Goal: Task Accomplishment & Management: Manage account settings

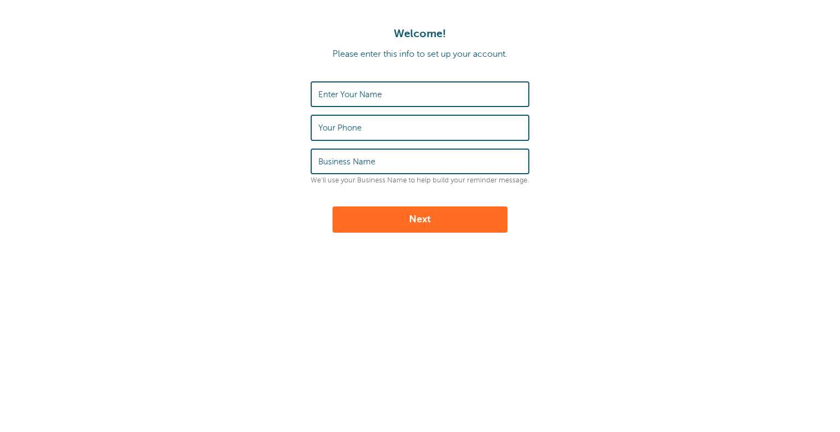
click at [343, 87] on div "Enter Your Name" at bounding box center [420, 94] width 219 height 26
type input "Lauren"
click at [365, 117] on input "Your Phone" at bounding box center [419, 128] width 203 height 24
type input "8057947050"
click at [372, 157] on label "Business Name" at bounding box center [346, 162] width 57 height 10
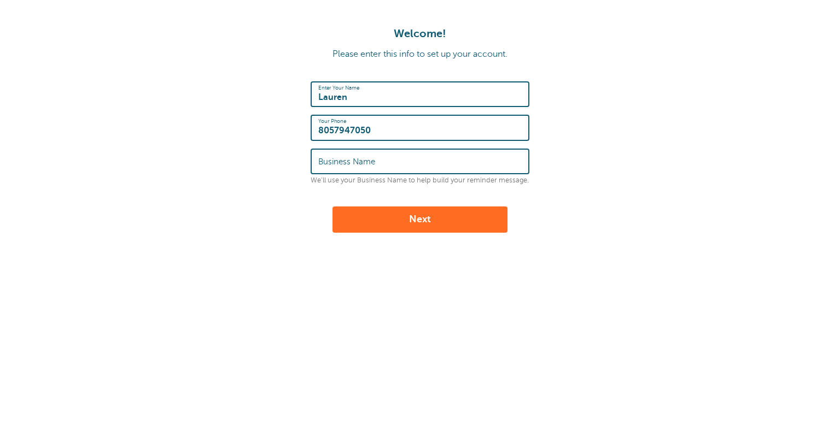
click at [372, 157] on input "Business Name" at bounding box center [419, 162] width 203 height 24
type input "805 Connects"
click at [411, 218] on button "Next" at bounding box center [419, 220] width 175 height 26
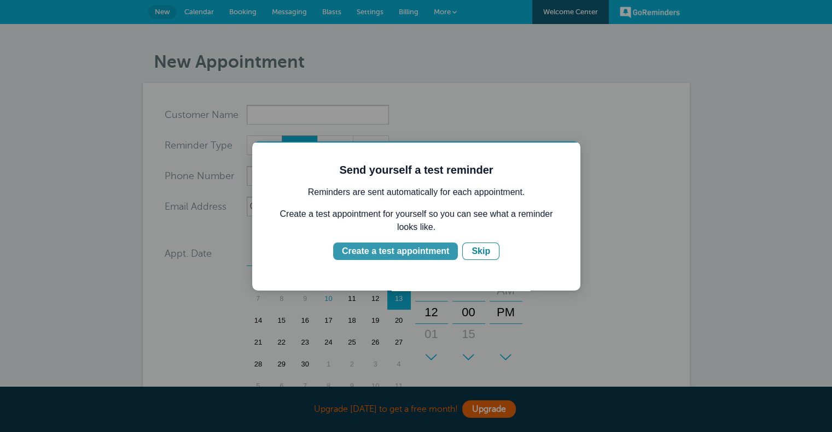
click at [377, 254] on div "Create a test appointment" at bounding box center [395, 251] width 107 height 13
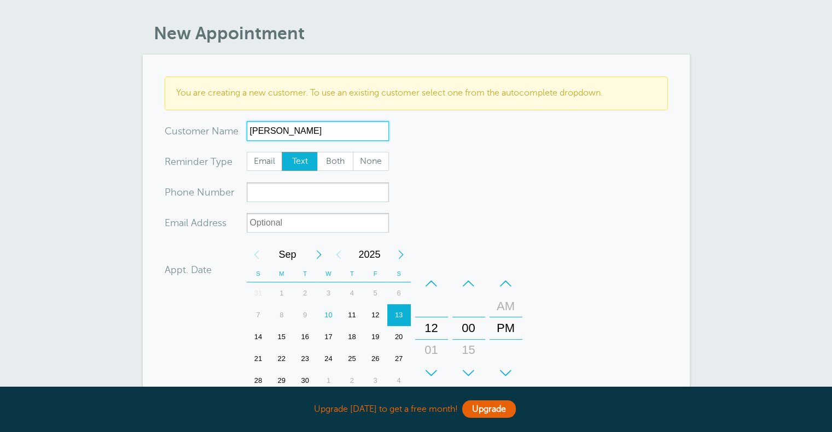
scroll to position [55, 0]
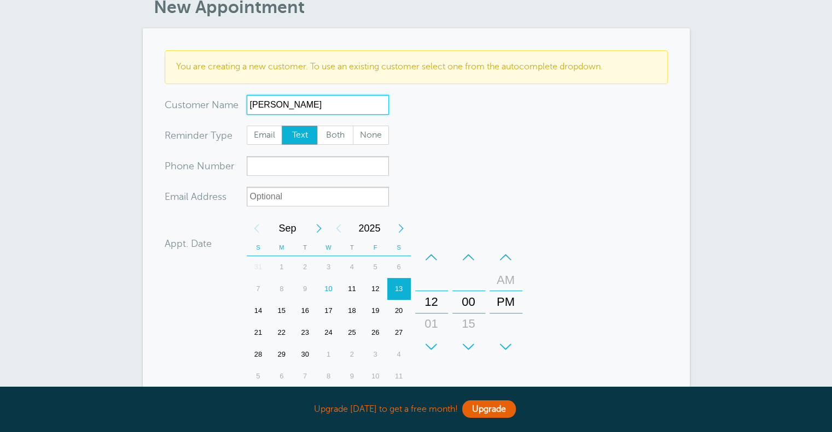
type input "Lauren Shields"
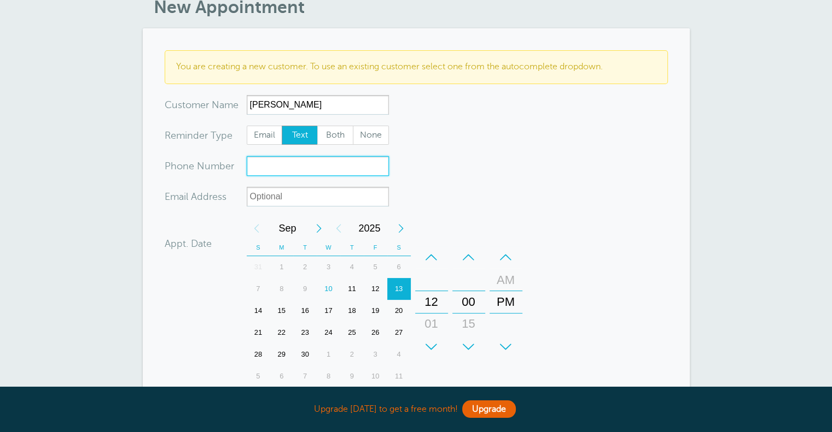
click at [311, 166] on input "xxx-no-autofill" at bounding box center [318, 166] width 142 height 20
type input "8057947050"
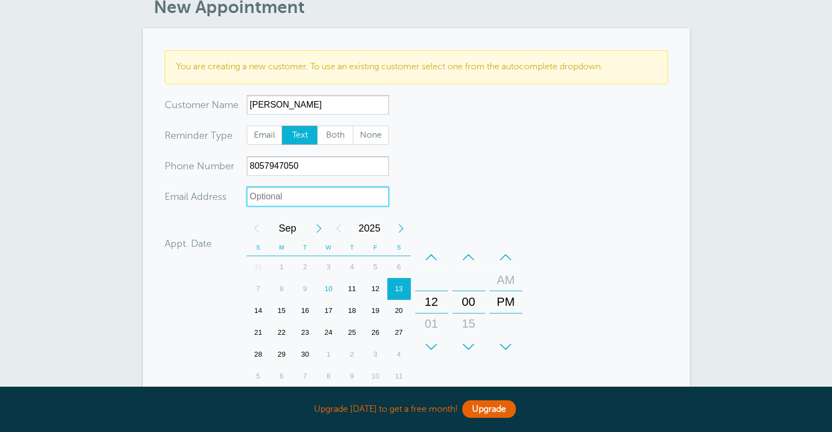
click at [316, 196] on input "xx-no-autofill" at bounding box center [318, 197] width 142 height 20
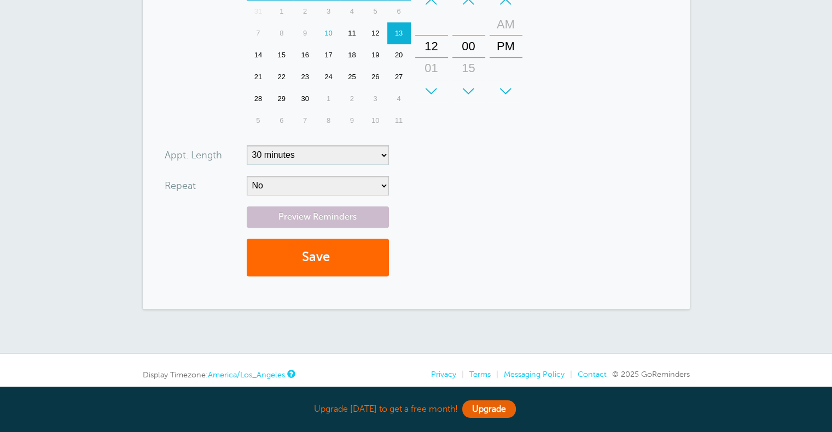
scroll to position [273, 0]
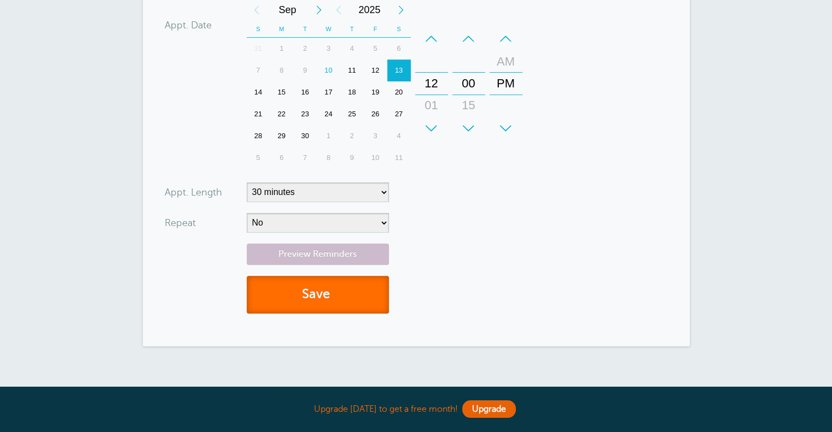
click at [314, 297] on button "Save" at bounding box center [318, 295] width 142 height 38
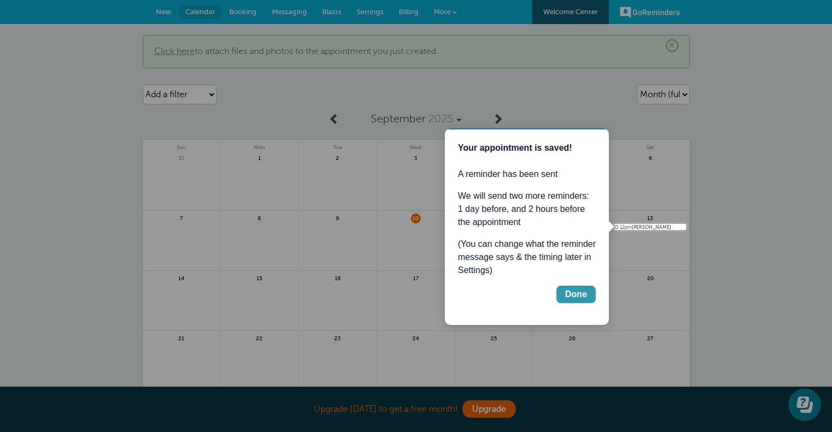
click at [568, 290] on div "Done" at bounding box center [576, 294] width 22 height 13
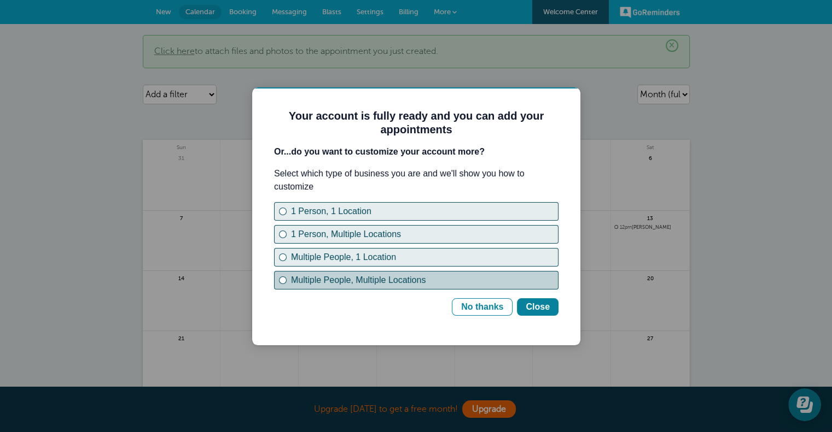
click at [408, 280] on div "Multiple People, Multiple Locations" at bounding box center [424, 280] width 267 height 13
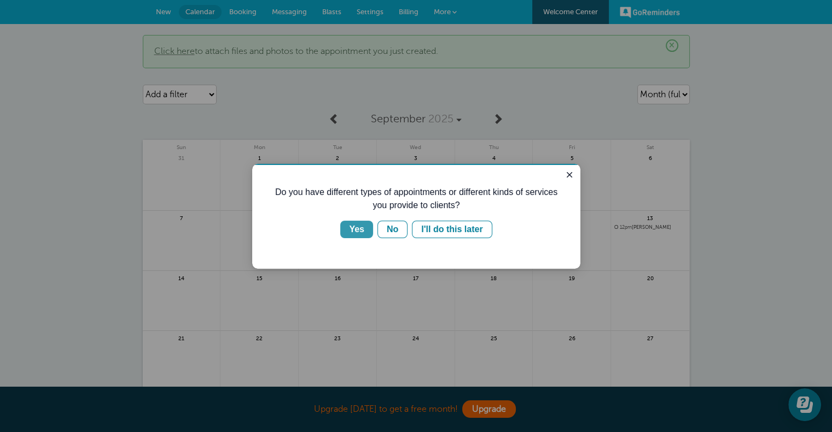
click at [359, 235] on div "Yes" at bounding box center [356, 229] width 15 height 13
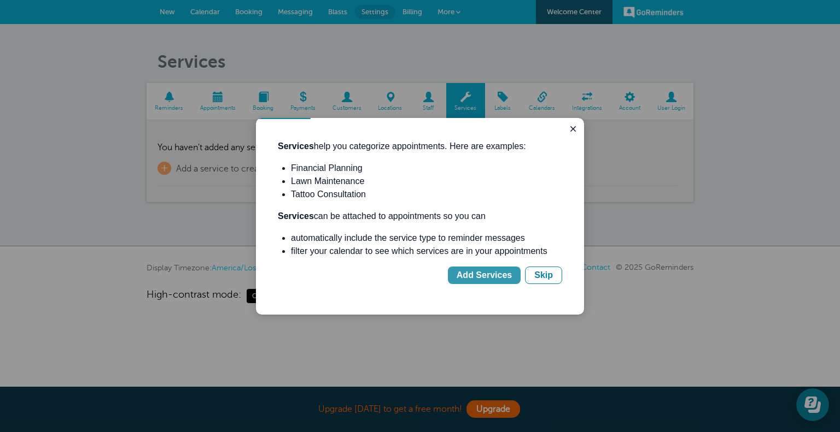
click at [499, 281] on div "Add Services" at bounding box center [484, 275] width 55 height 13
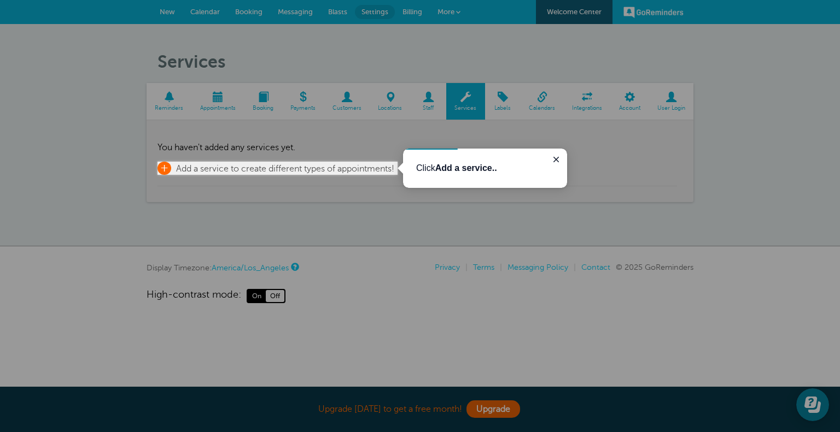
click at [212, 166] on span "Add a service to create different types of appointments!" at bounding box center [285, 169] width 218 height 10
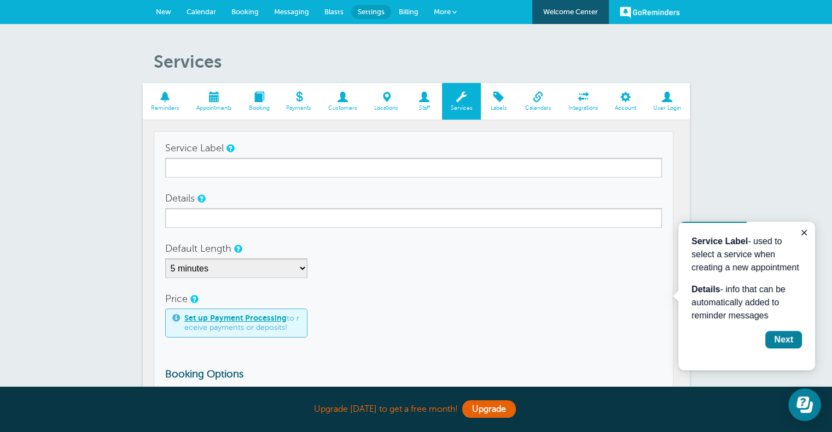
click at [531, 100] on span at bounding box center [537, 97] width 43 height 10
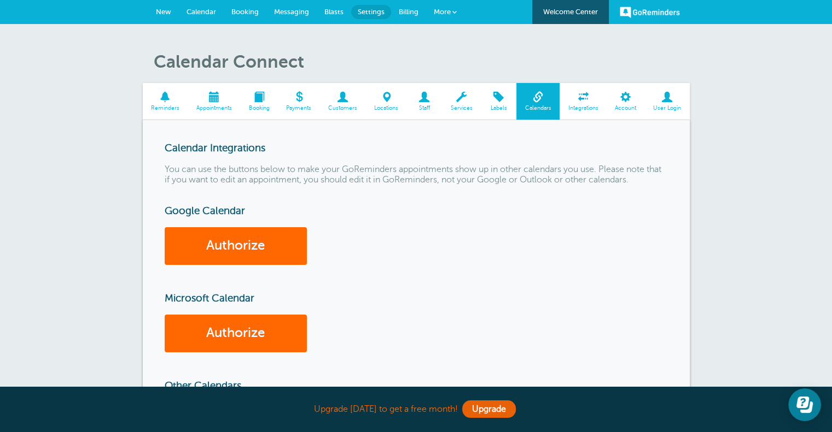
click at [215, 105] on span "Appointments" at bounding box center [214, 108] width 42 height 7
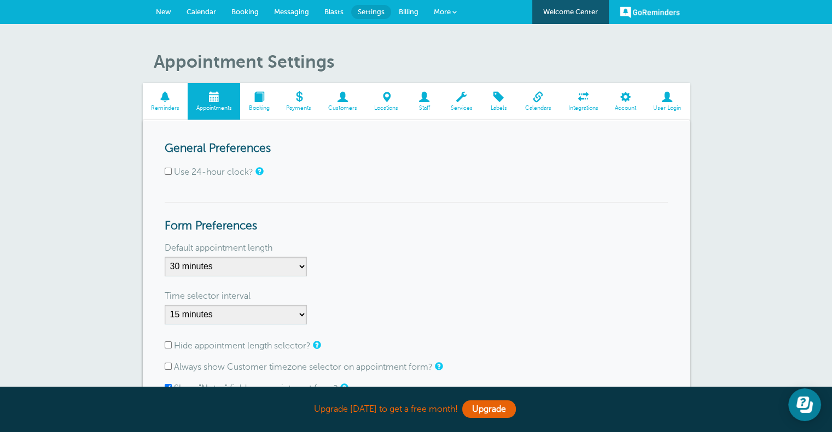
click at [268, 101] on span at bounding box center [259, 97] width 38 height 10
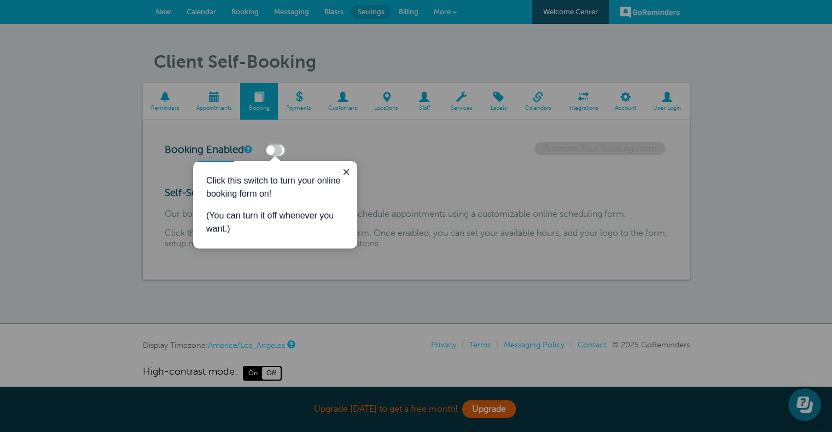
click at [283, 146] on body "Upgrade [DATE] to get a free month! Upgrade GoReminders [GEOGRAPHIC_DATA] New C…" at bounding box center [416, 190] width 832 height 381
click at [274, 147] on label at bounding box center [273, 150] width 18 height 11
click at [0, 0] on input "checkbox" at bounding box center [0, 0] width 0 height 0
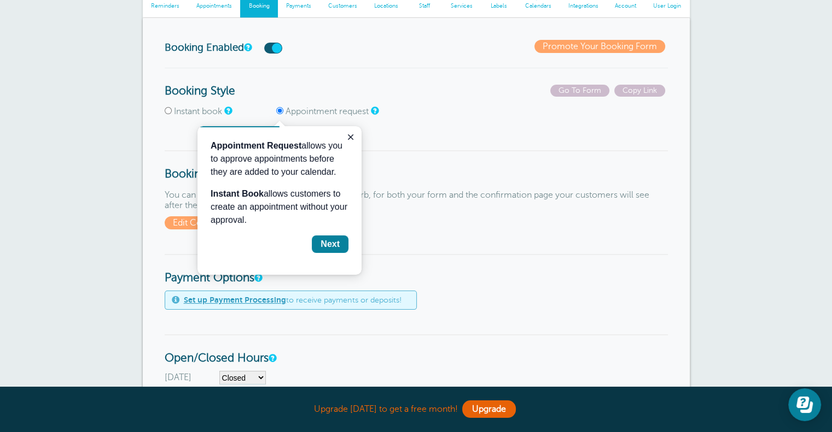
scroll to position [109, 0]
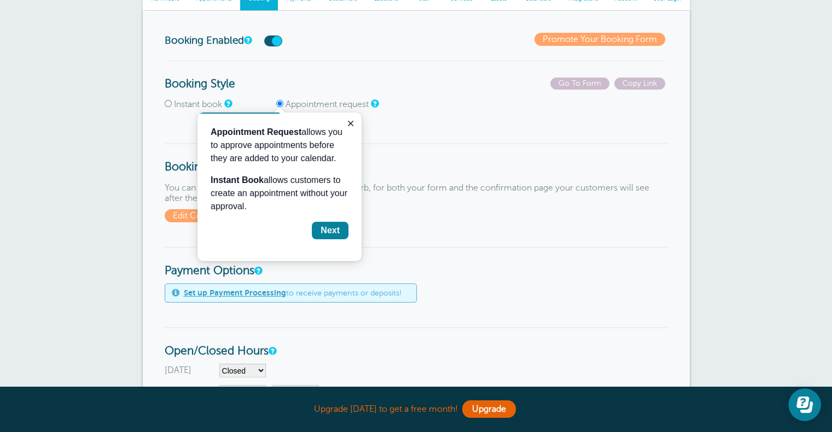
click at [340, 233] on button "Next" at bounding box center [330, 230] width 37 height 17
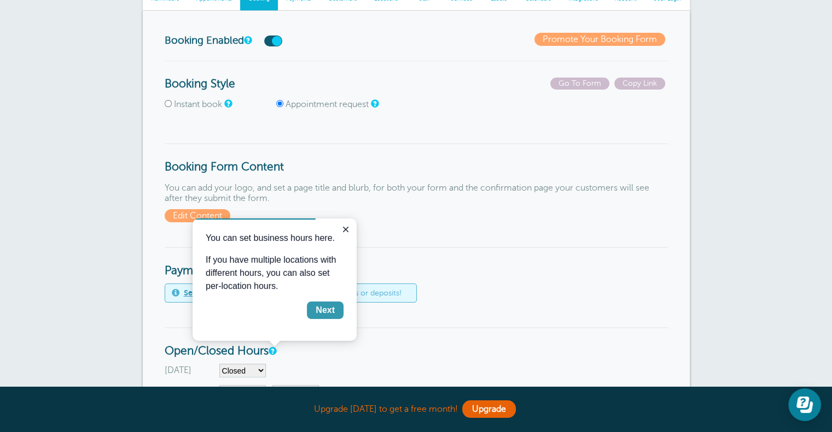
click at [330, 311] on div "Next" at bounding box center [324, 310] width 19 height 13
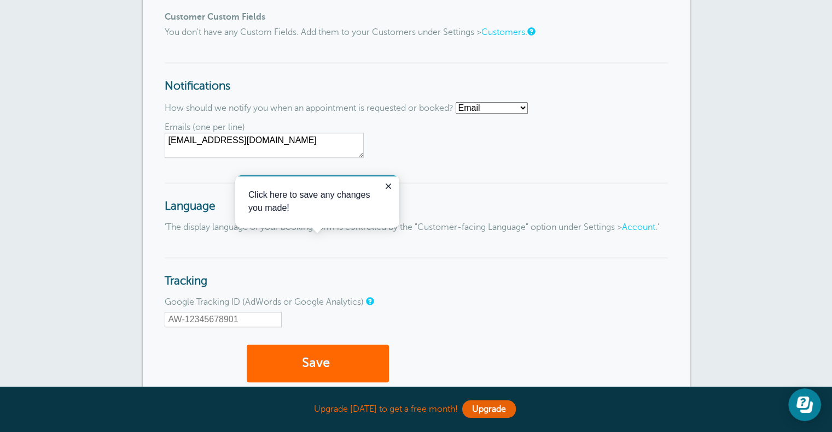
scroll to position [1228, 0]
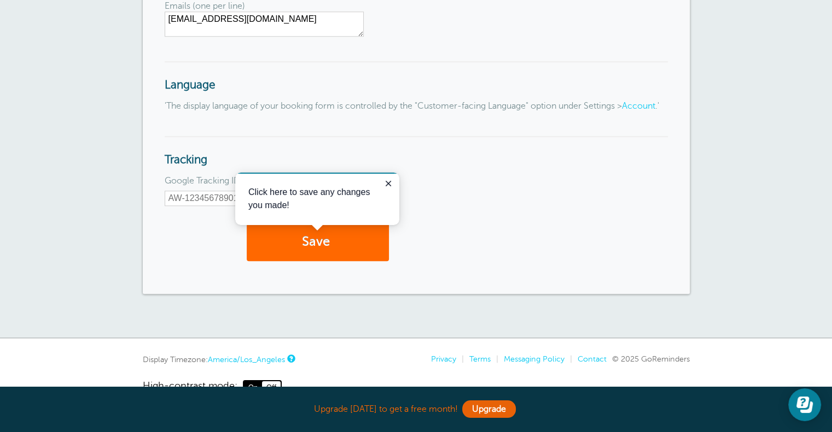
click at [390, 183] on icon "Close guide" at bounding box center [388, 183] width 9 height 9
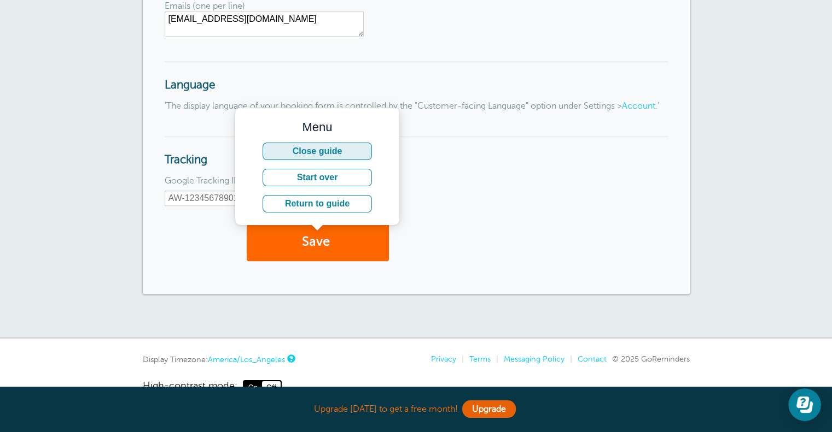
click at [338, 150] on button "Close guide" at bounding box center [316, 151] width 109 height 17
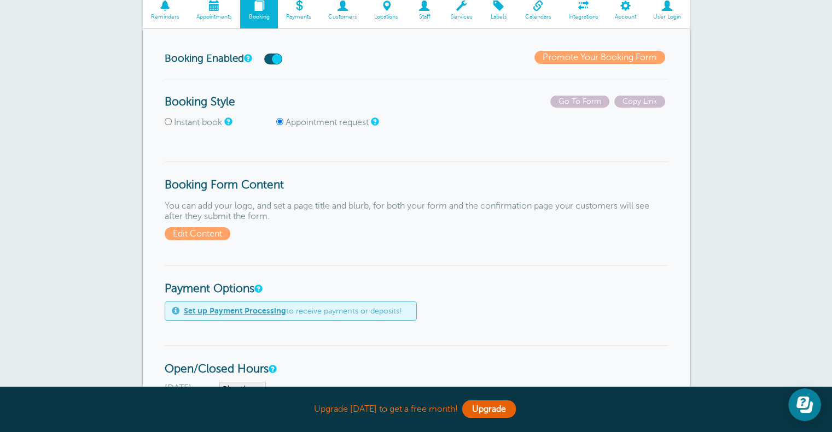
scroll to position [164, 0]
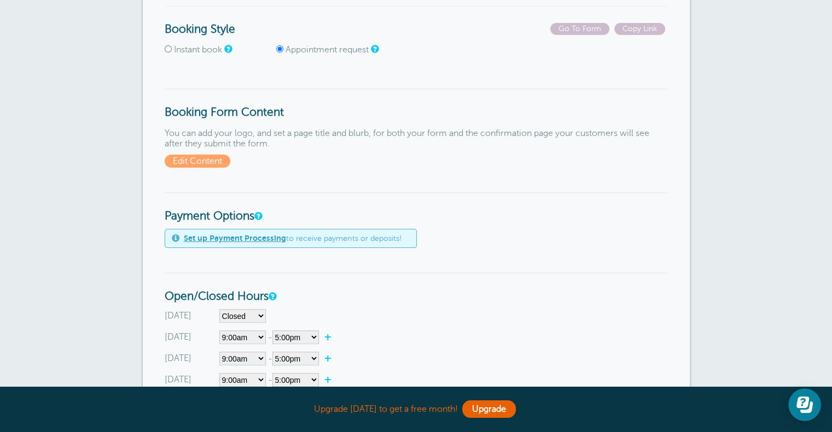
click at [194, 49] on label "Instant book" at bounding box center [198, 50] width 48 height 10
click at [172, 49] on input "Instant book" at bounding box center [168, 48] width 7 height 7
radio input "true"
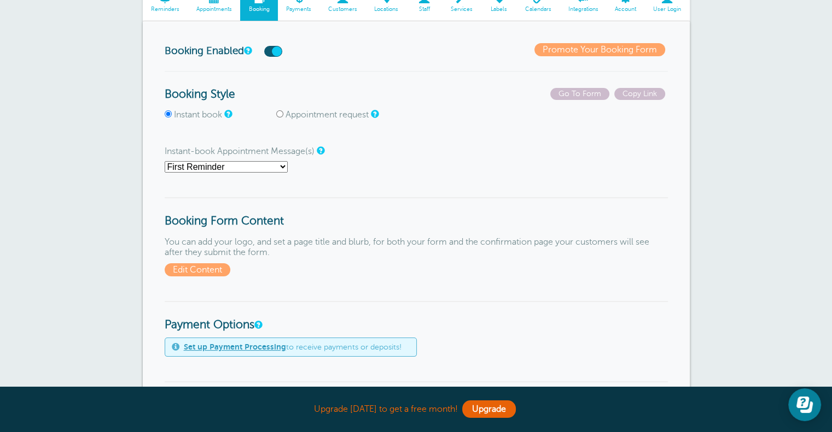
scroll to position [0, 0]
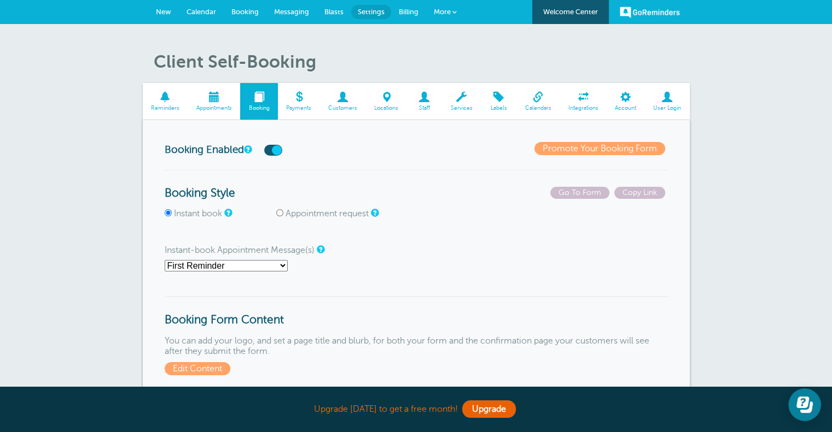
click at [203, 13] on span "Calendar" at bounding box center [201, 12] width 30 height 8
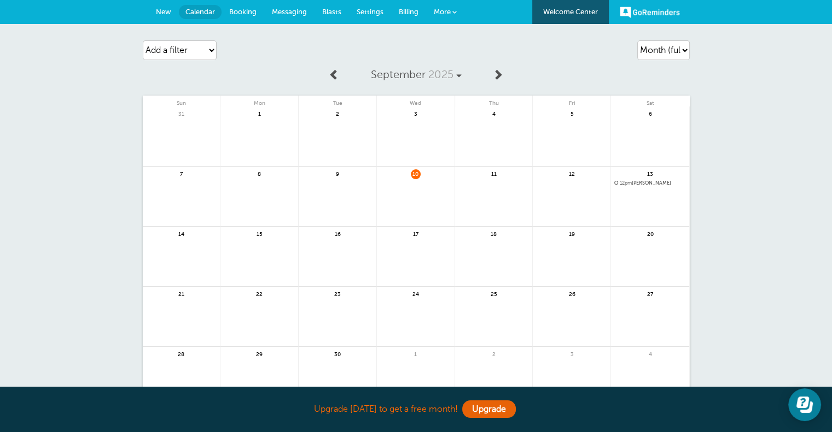
click at [418, 196] on link at bounding box center [416, 203] width 78 height 48
click at [180, 54] on select "Add a filter Customer Search Appointment Status Payment Status" at bounding box center [180, 50] width 74 height 20
click at [90, 85] on div "Agenda Day Week Month (full view) Month (condensed) Add a filter Customer Searc…" at bounding box center [416, 238] width 832 height 428
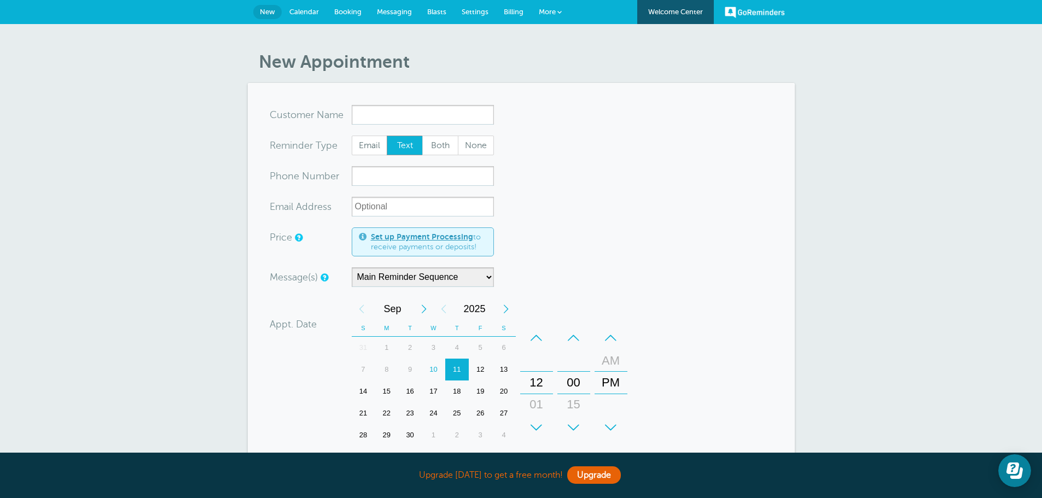
click at [745, 9] on link "GoReminders" at bounding box center [754, 12] width 60 height 24
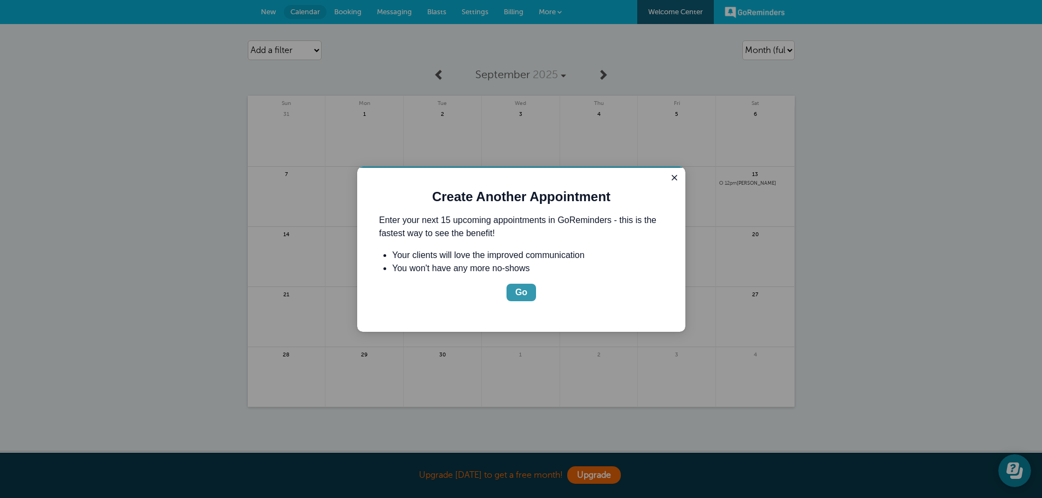
click at [522, 288] on div "Go" at bounding box center [521, 292] width 12 height 13
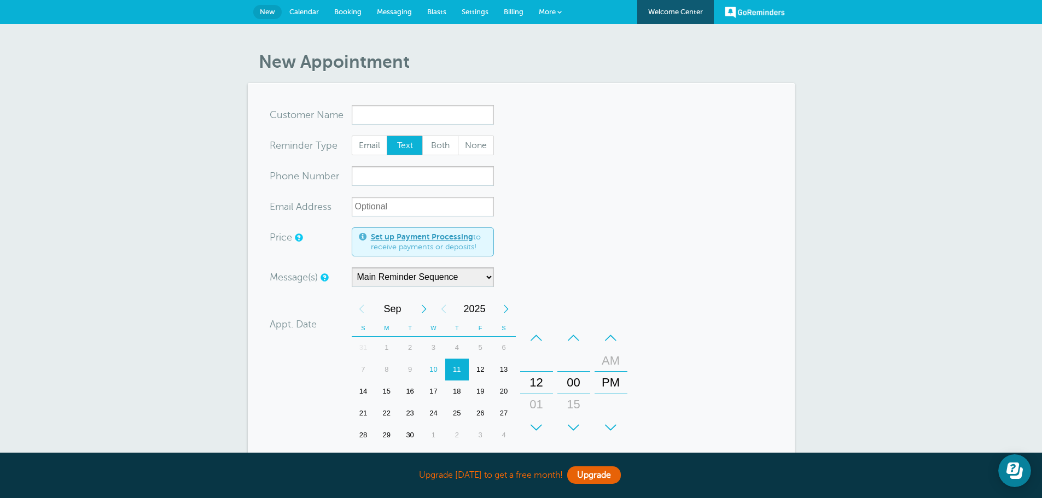
click at [481, 9] on span "Settings" at bounding box center [474, 12] width 27 height 8
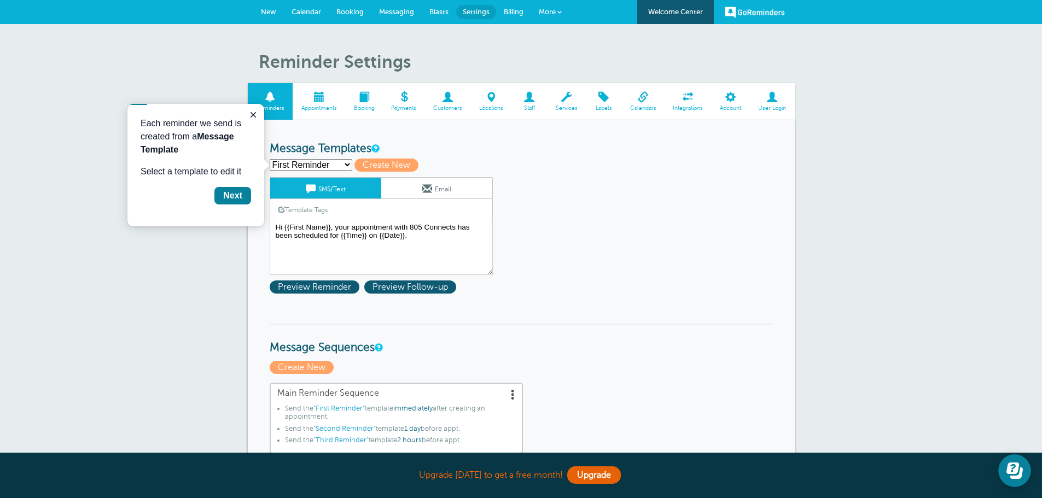
click at [550, 10] on span "More" at bounding box center [547, 12] width 17 height 8
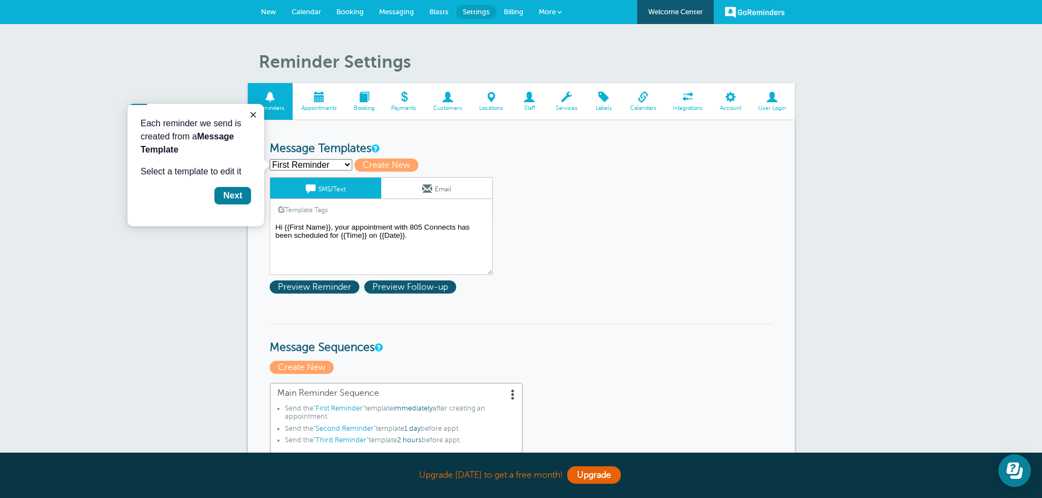
click at [245, 116] on div "Each reminder we send is created from a Message Template Select a template to e…" at bounding box center [195, 165] width 137 height 122
click at [252, 118] on icon "Close guide" at bounding box center [253, 114] width 9 height 9
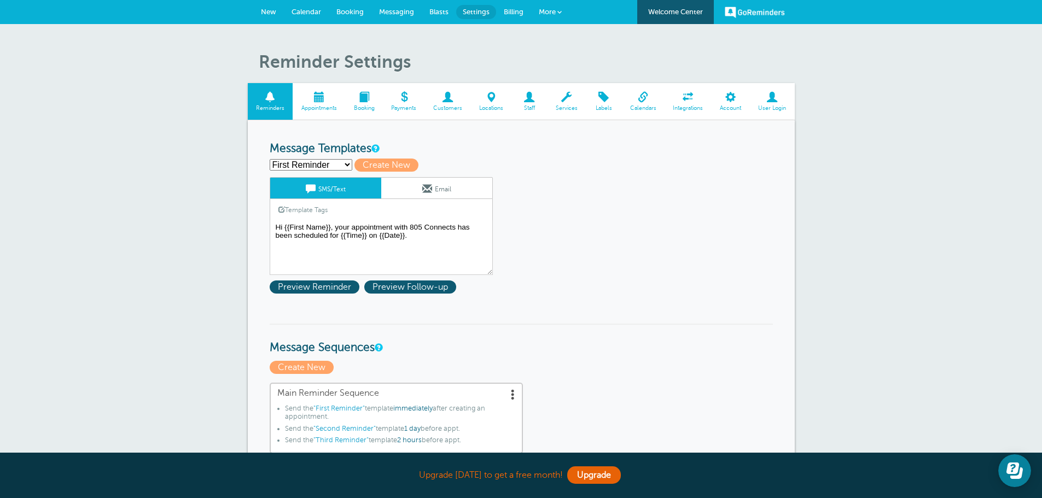
click at [771, 100] on span at bounding box center [772, 97] width 45 height 10
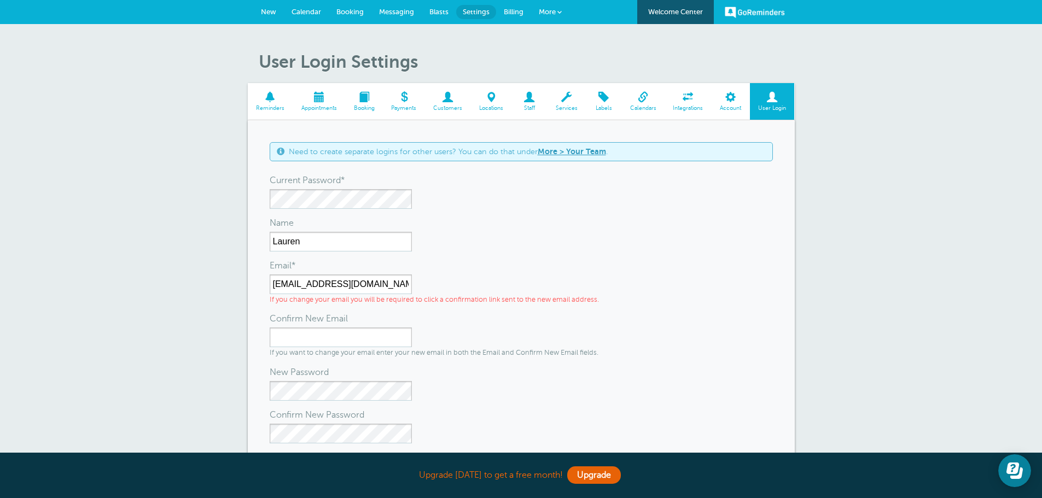
click at [736, 99] on span at bounding box center [730, 97] width 38 height 10
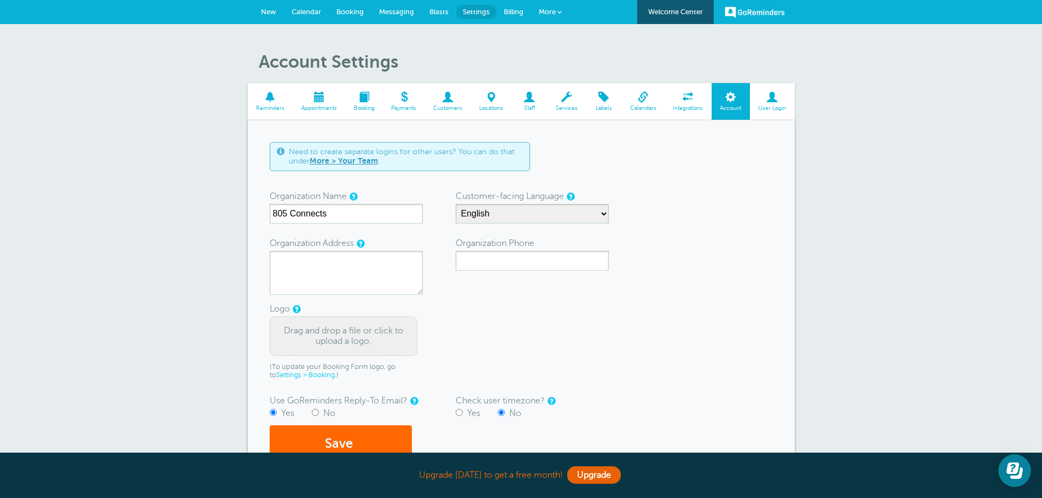
click at [555, 7] on link "More" at bounding box center [550, 12] width 38 height 25
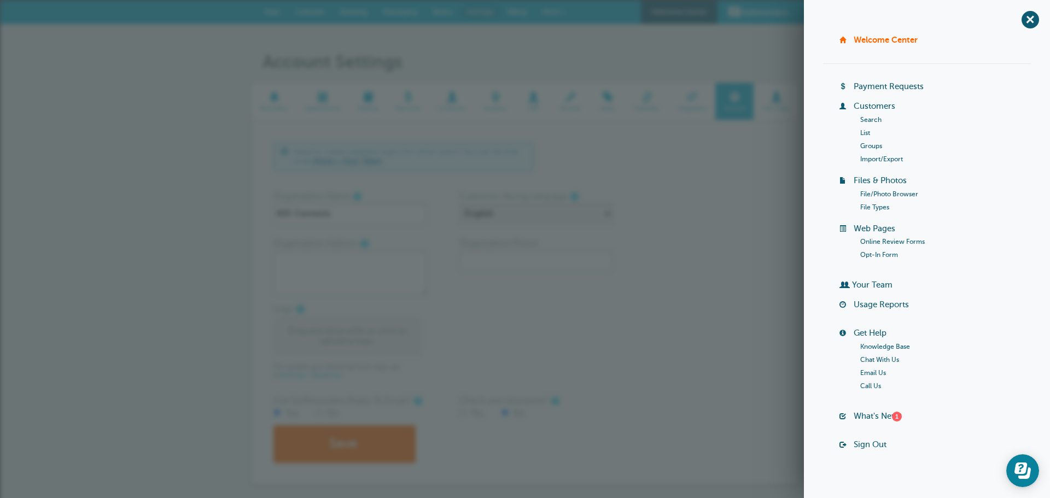
click at [670, 378] on form "Need to create separate logins for other users? You can do that under More > Yo…" at bounding box center [524, 302] width 503 height 321
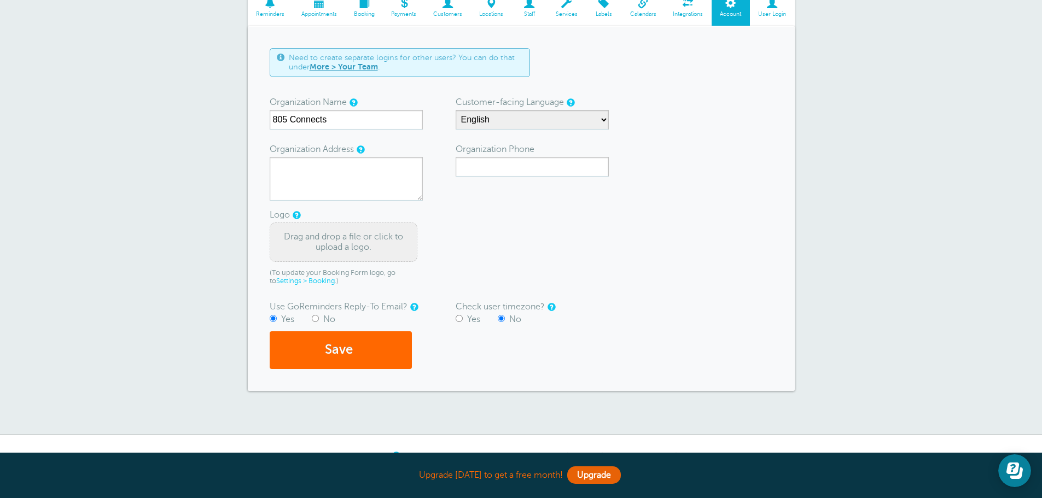
scroll to position [154, 0]
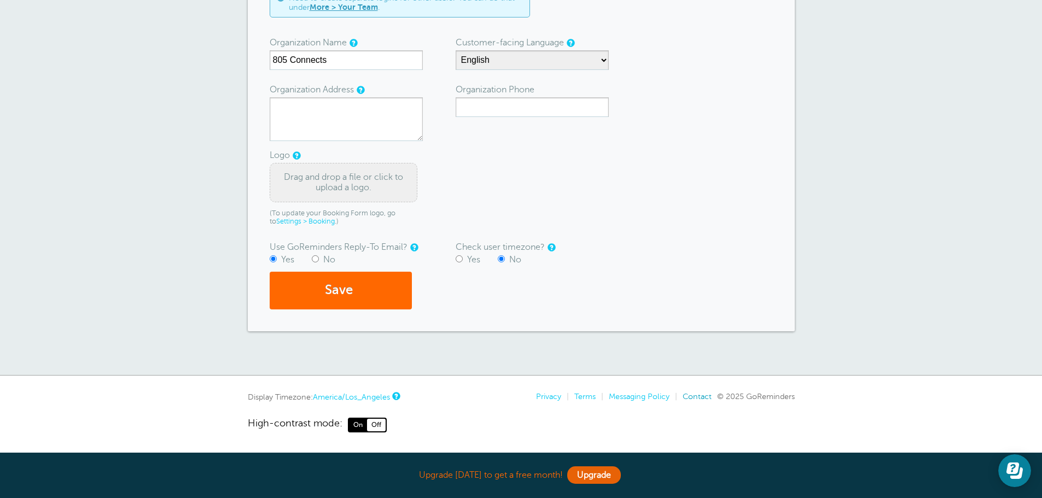
click at [698, 395] on link "Contact" at bounding box center [696, 396] width 29 height 9
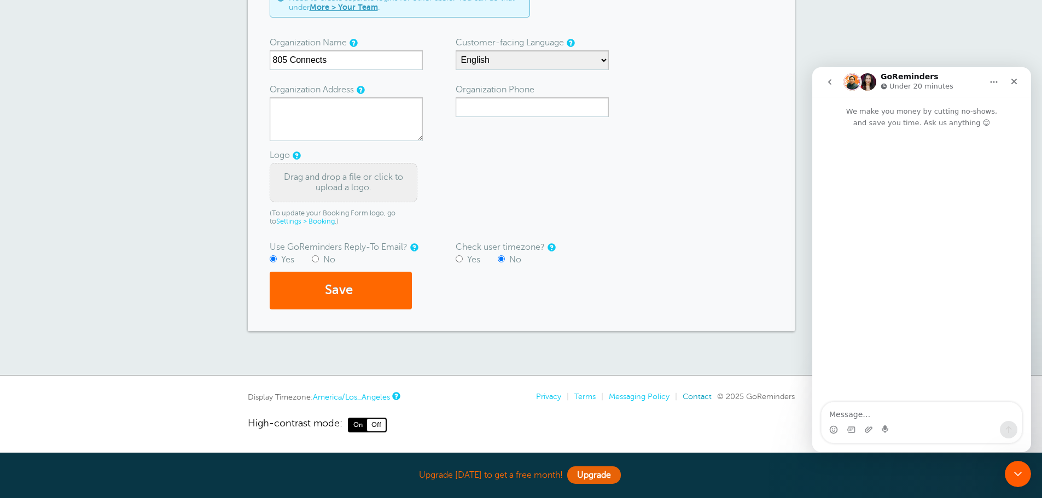
scroll to position [0, 0]
click at [1011, 82] on icon "Close" at bounding box center [1013, 81] width 9 height 9
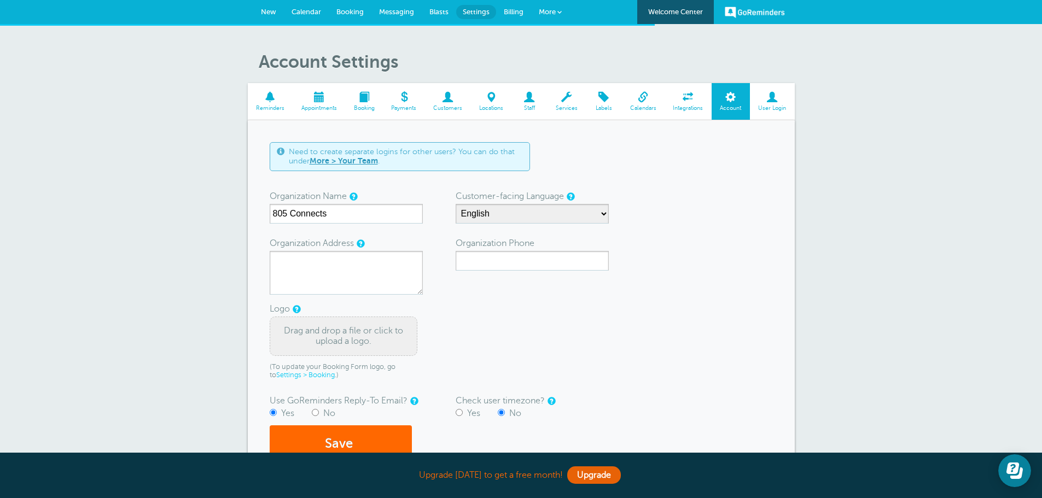
click at [772, 102] on span at bounding box center [772, 97] width 45 height 10
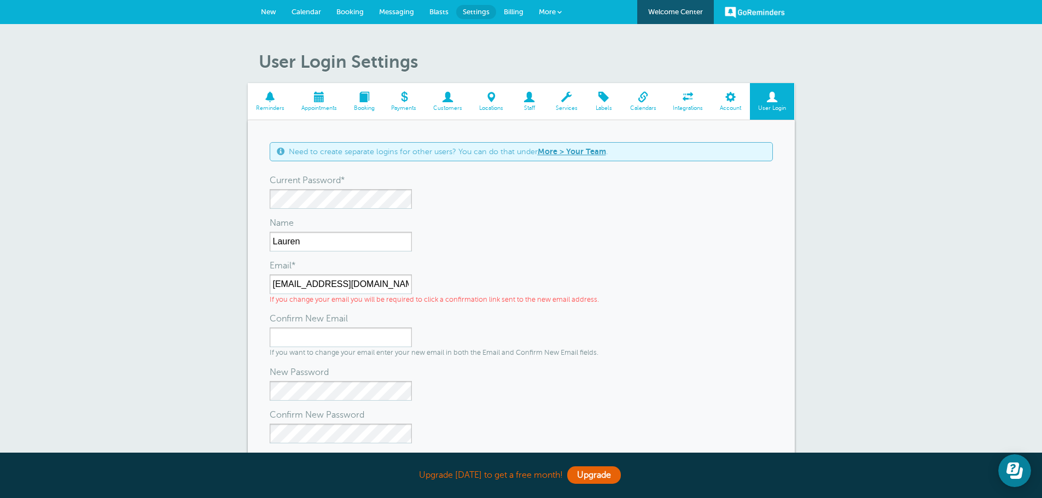
click at [718, 101] on span at bounding box center [730, 97] width 38 height 10
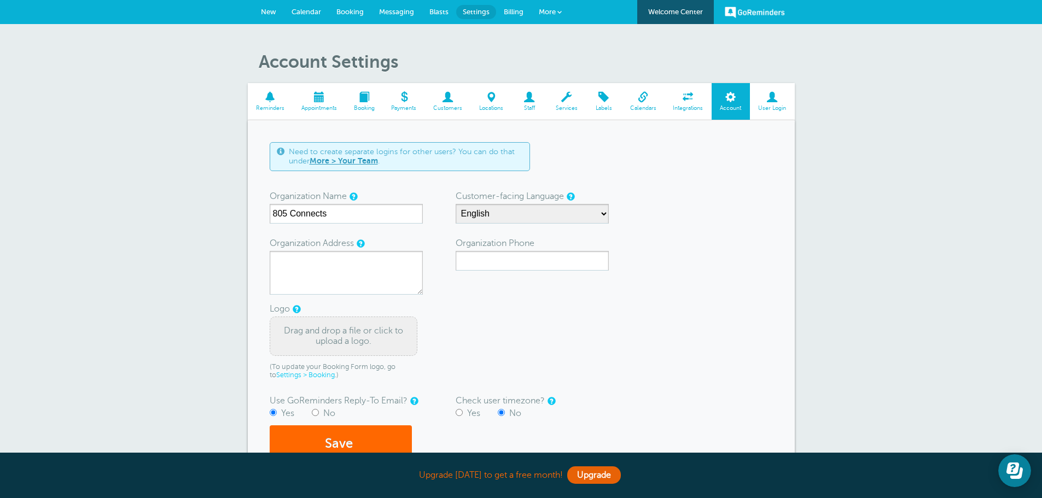
click at [772, 78] on article "Account Settings Reminders Appointments Booking Payments Customers Locations St…" at bounding box center [521, 268] width 547 height 434
click at [771, 101] on span at bounding box center [772, 97] width 45 height 10
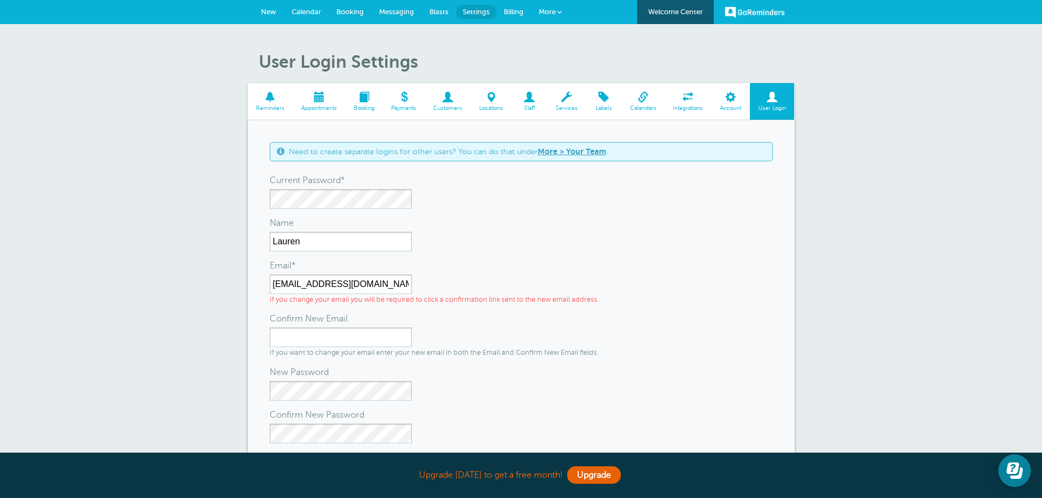
click at [547, 13] on span "More" at bounding box center [547, 12] width 17 height 8
